Goal: Use online tool/utility: Utilize a website feature to perform a specific function

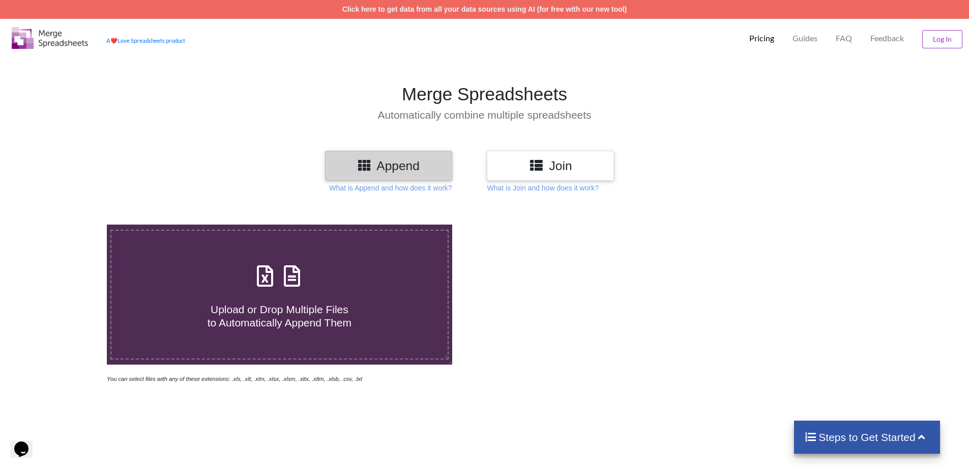
click at [387, 168] on h3 "Append" at bounding box center [389, 165] width 112 height 15
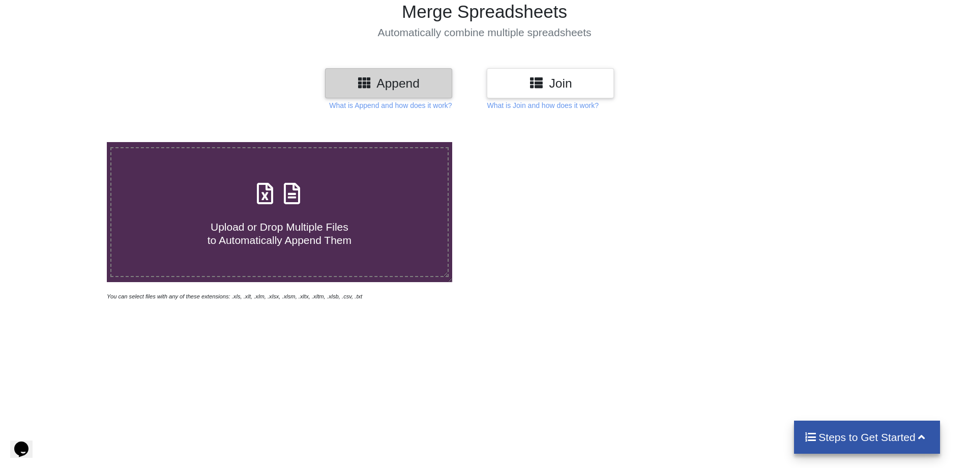
scroll to position [51, 0]
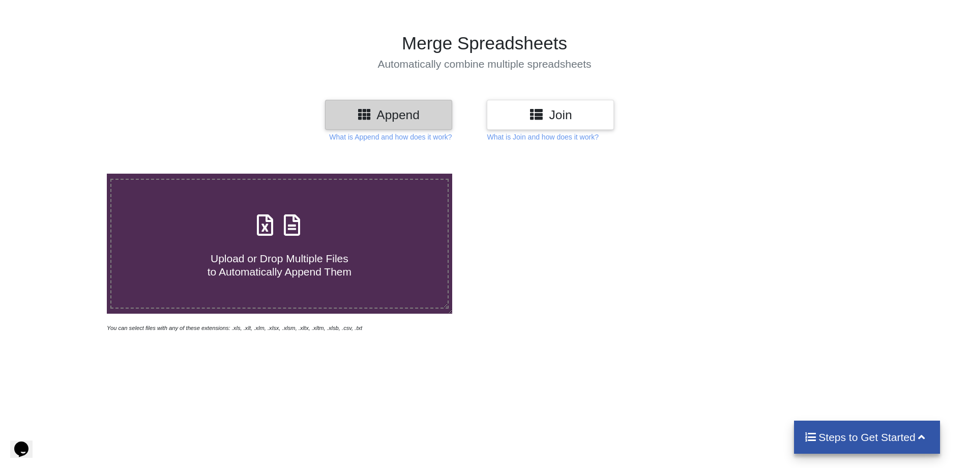
click at [248, 234] on div "Upload or Drop Multiple Files to Automatically Append Them" at bounding box center [279, 243] width 336 height 69
click at [69, 173] on input "Upload or Drop Multiple Files to Automatically Append Them" at bounding box center [69, 173] width 0 height 0
type input "C:\fakepath\tmp001.xlsx"
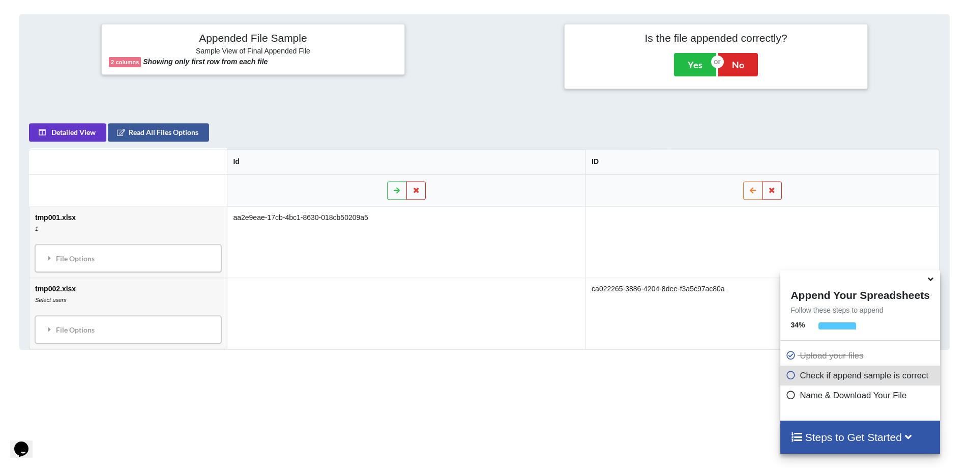
scroll to position [480, 0]
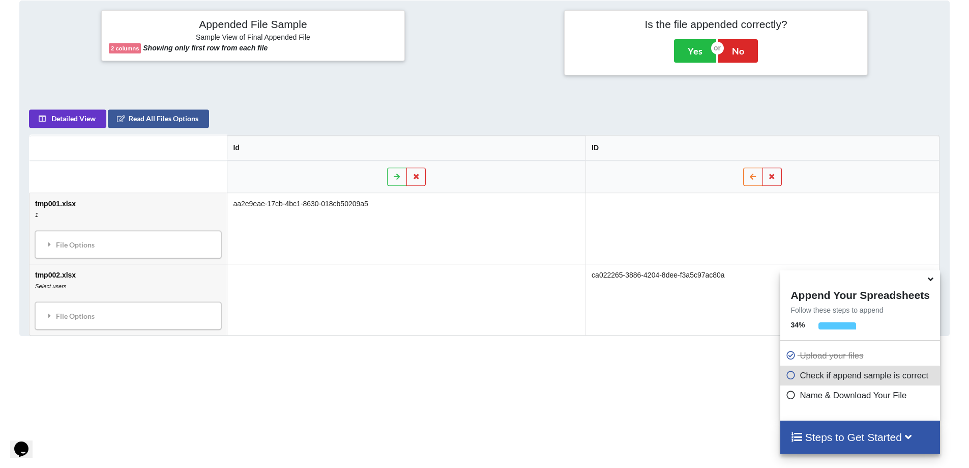
click at [930, 280] on icon at bounding box center [930, 277] width 11 height 9
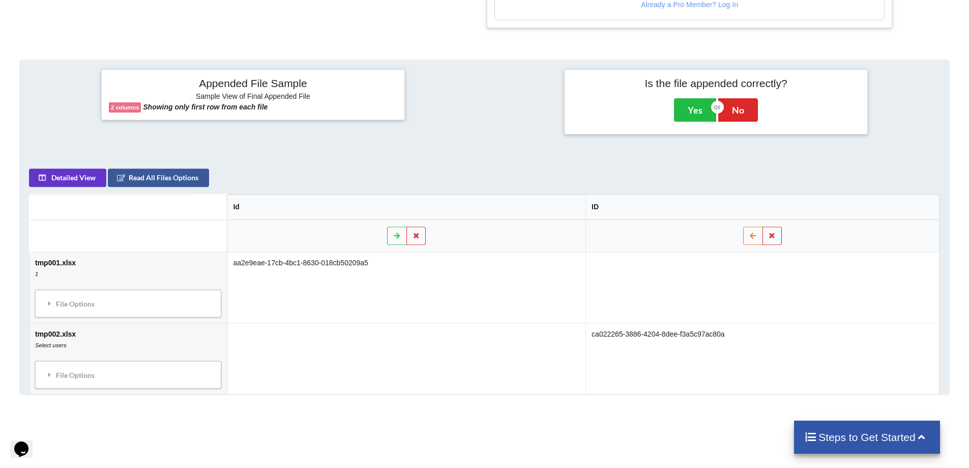
scroll to position [429, 0]
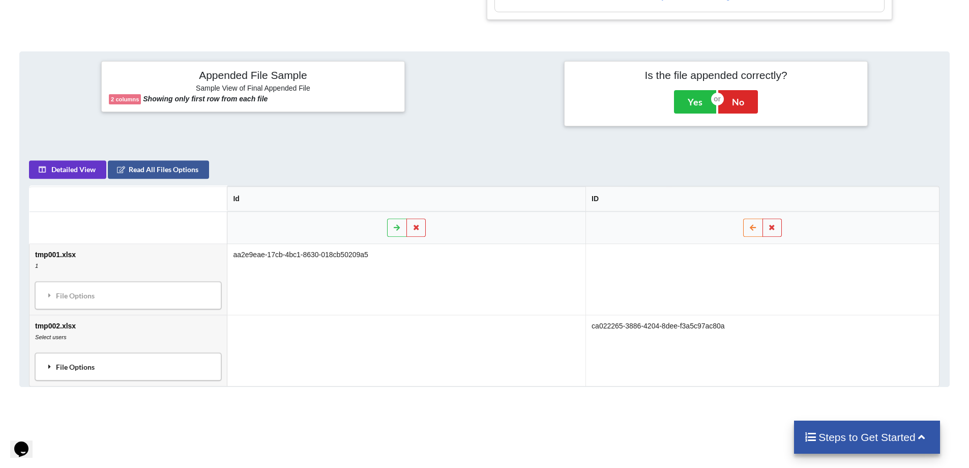
click at [101, 369] on div "File Options" at bounding box center [128, 366] width 180 height 21
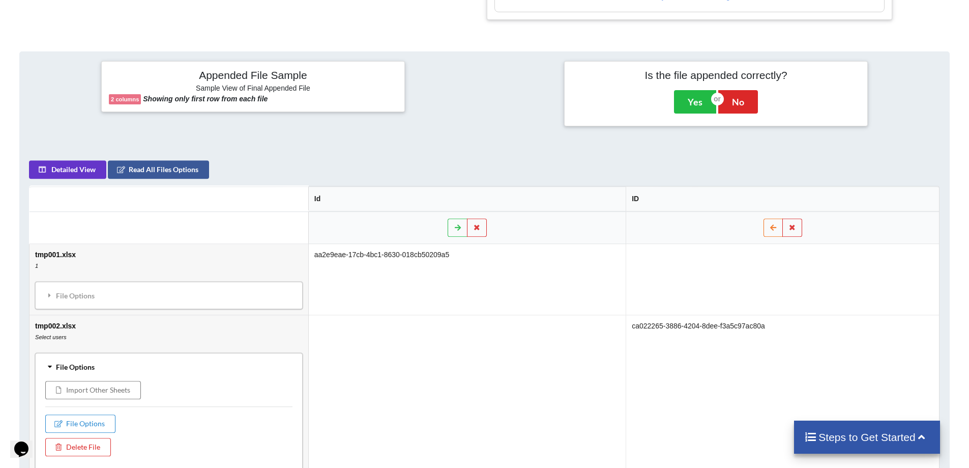
click at [101, 369] on div "File Options" at bounding box center [168, 366] width 261 height 21
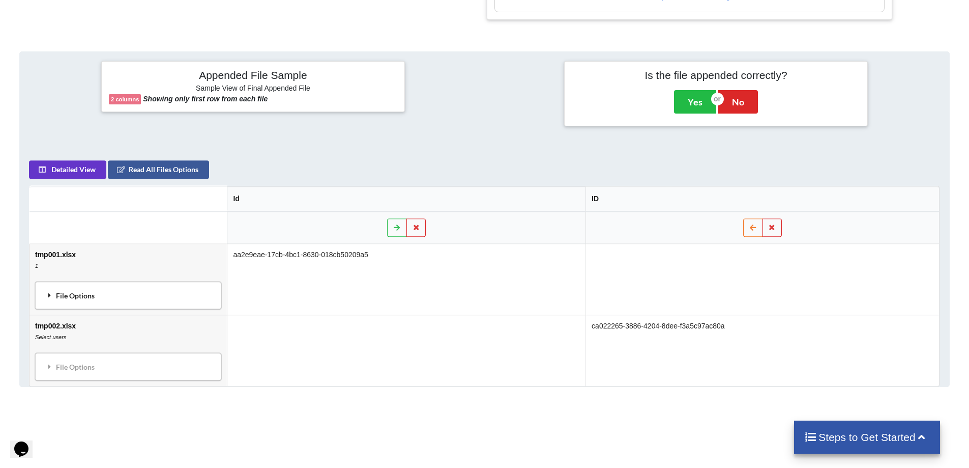
click at [92, 291] on div "File Options" at bounding box center [128, 294] width 180 height 21
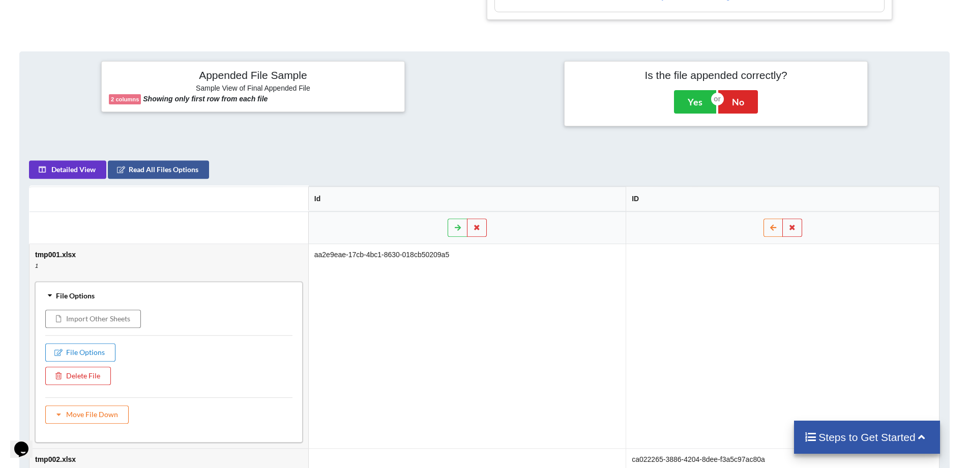
click at [92, 291] on div "File Options" at bounding box center [168, 294] width 261 height 21
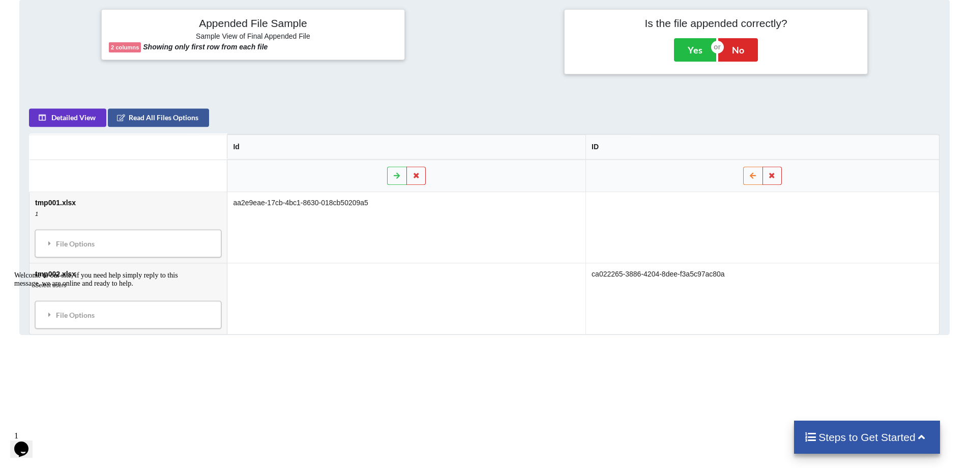
scroll to position [572, 0]
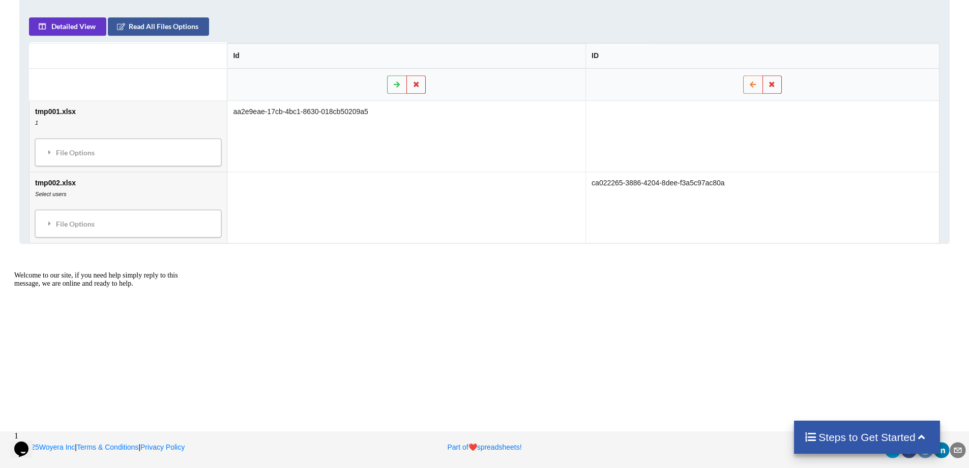
click at [857, 441] on h4 "Steps to Get Started" at bounding box center [867, 436] width 126 height 13
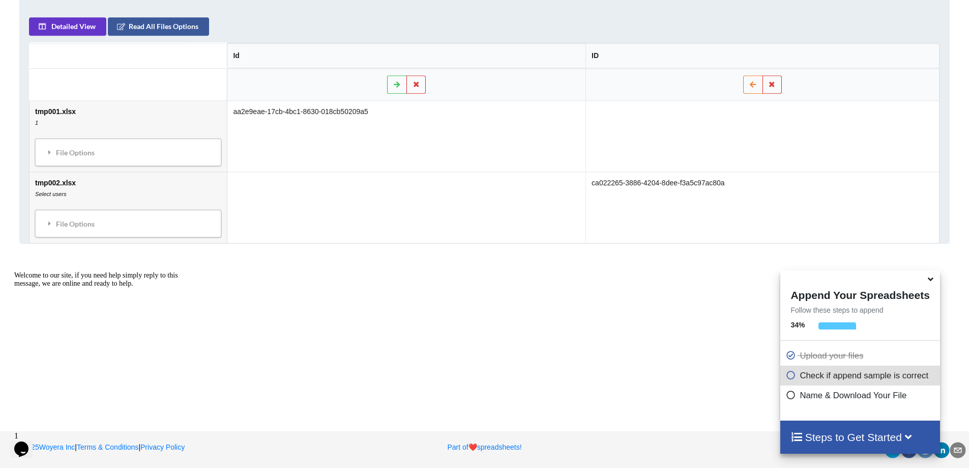
click at [567, 330] on div "Add More Files to Automatically Append with Current You can select files with a…" at bounding box center [484, 20] width 969 height 779
